Goal: Browse casually

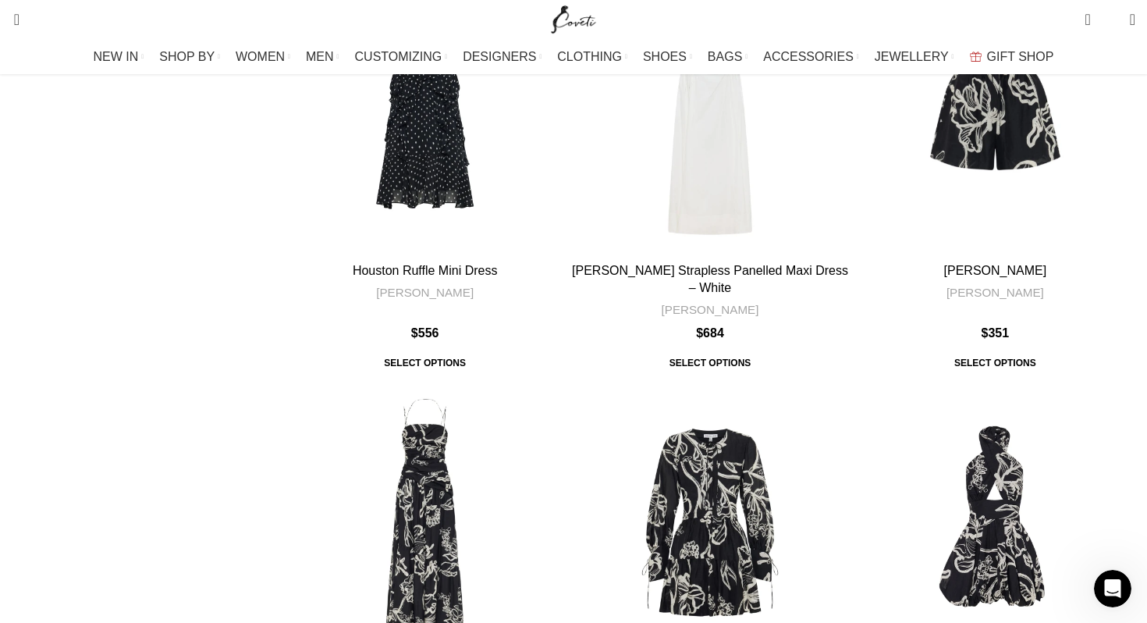
scroll to position [1080, 0]
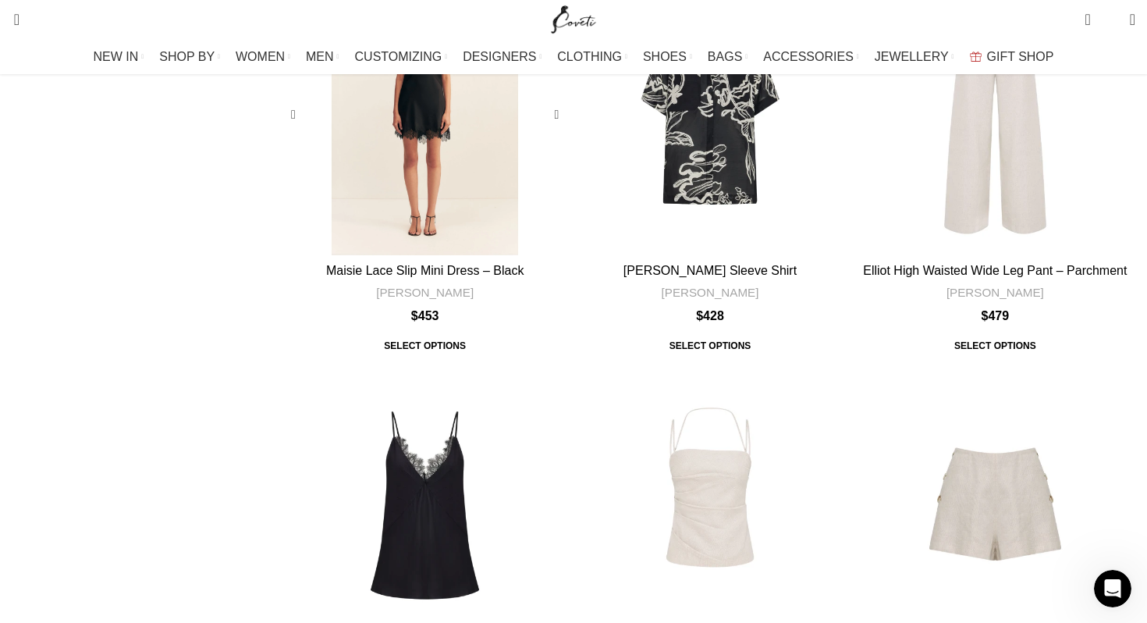
scroll to position [1683, 0]
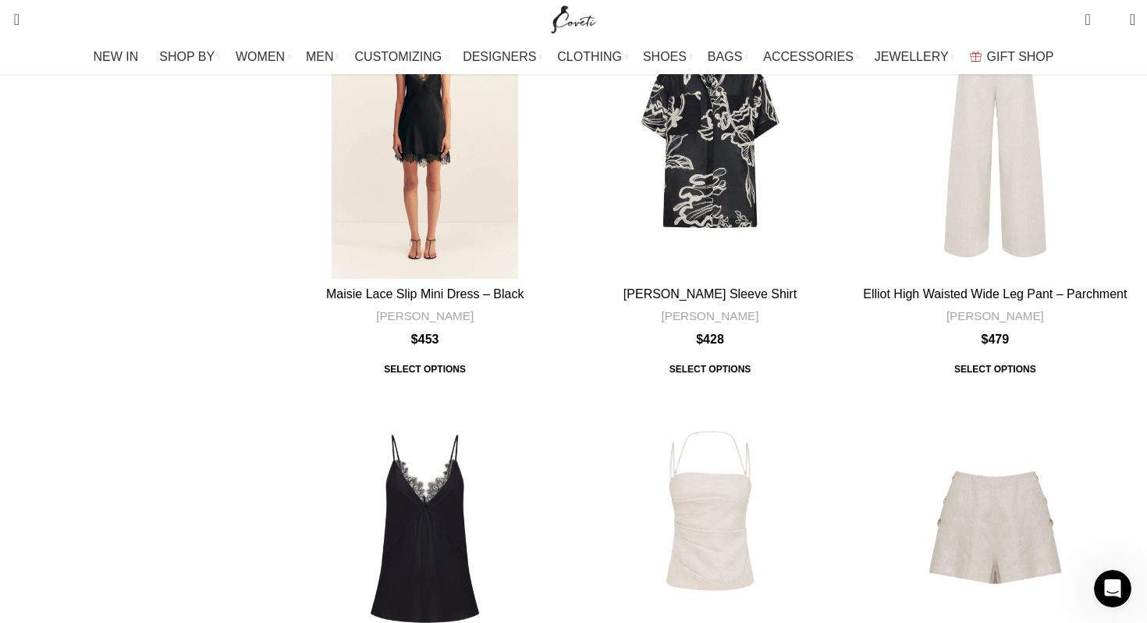
scroll to position [1915, 0]
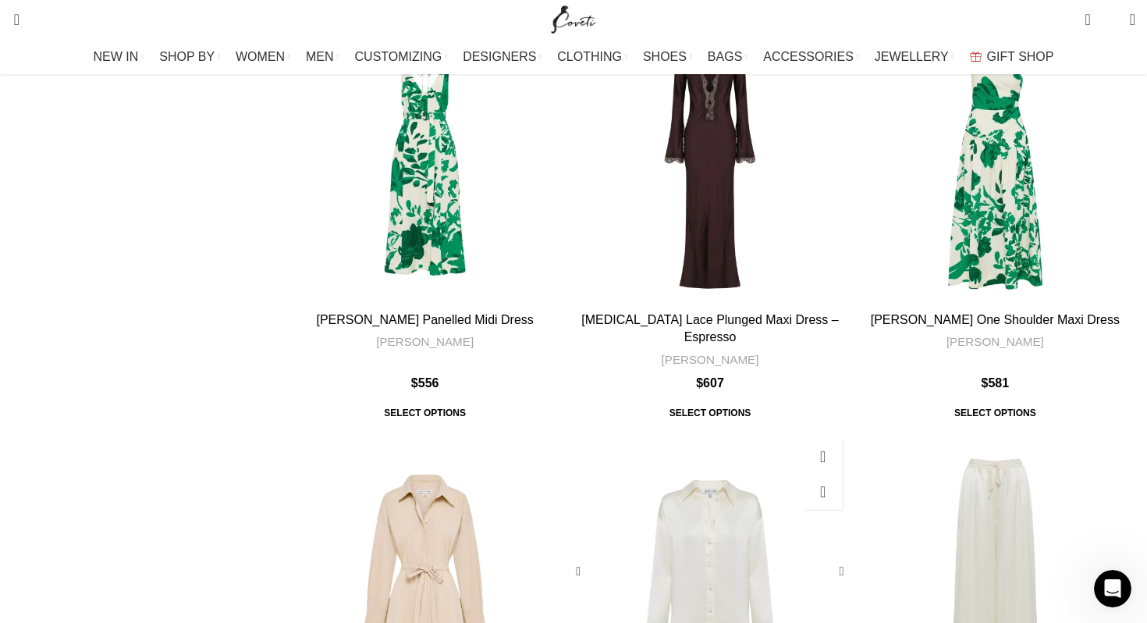
scroll to position [4651, 0]
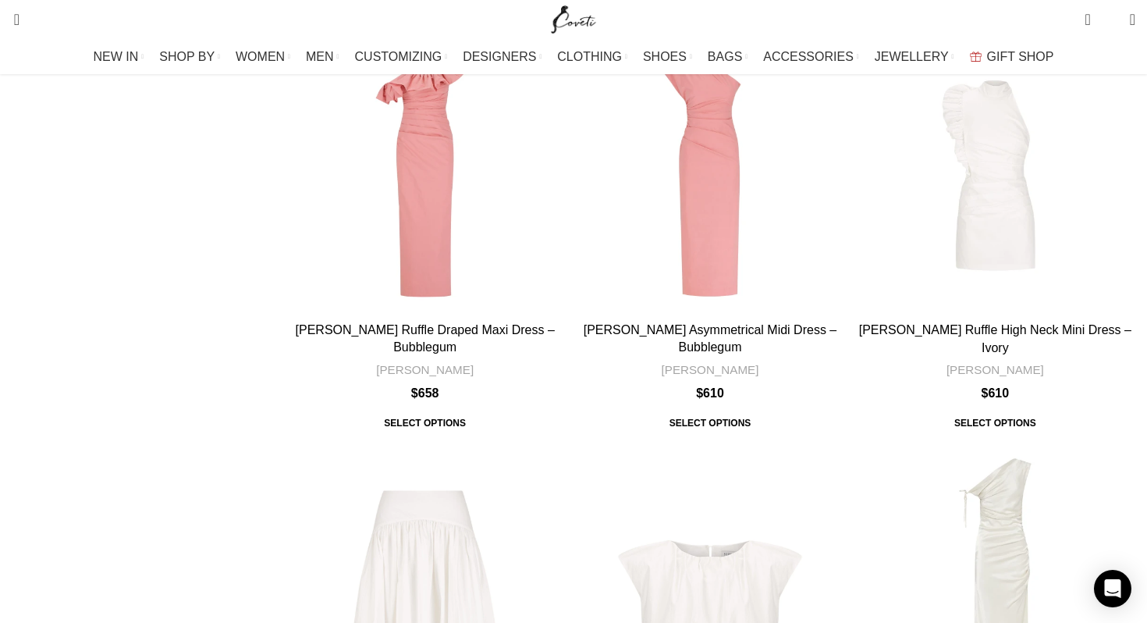
scroll to position [1524, 0]
